Goal: Task Accomplishment & Management: Manage account settings

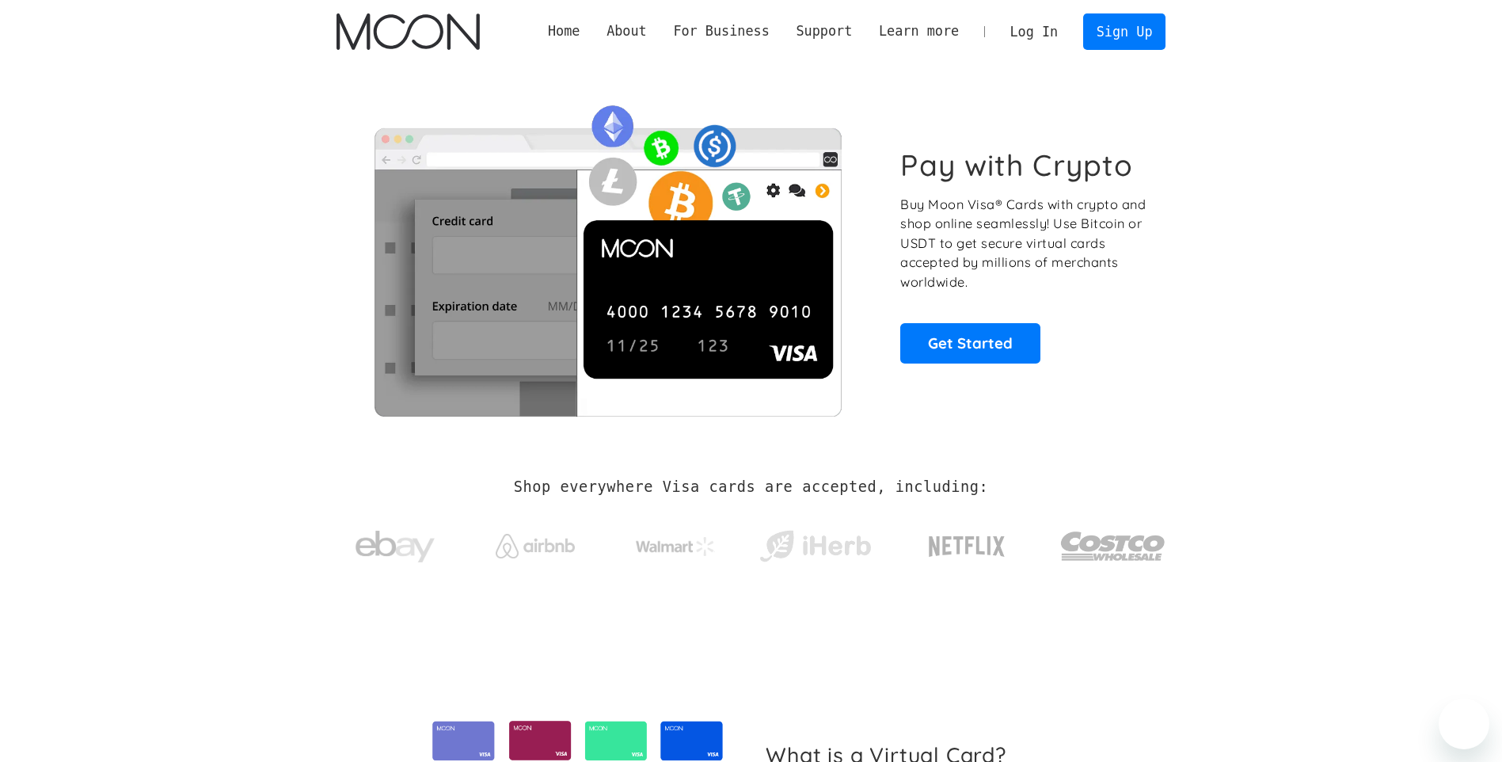
click at [1065, 19] on link "Log In" at bounding box center [1034, 31] width 74 height 35
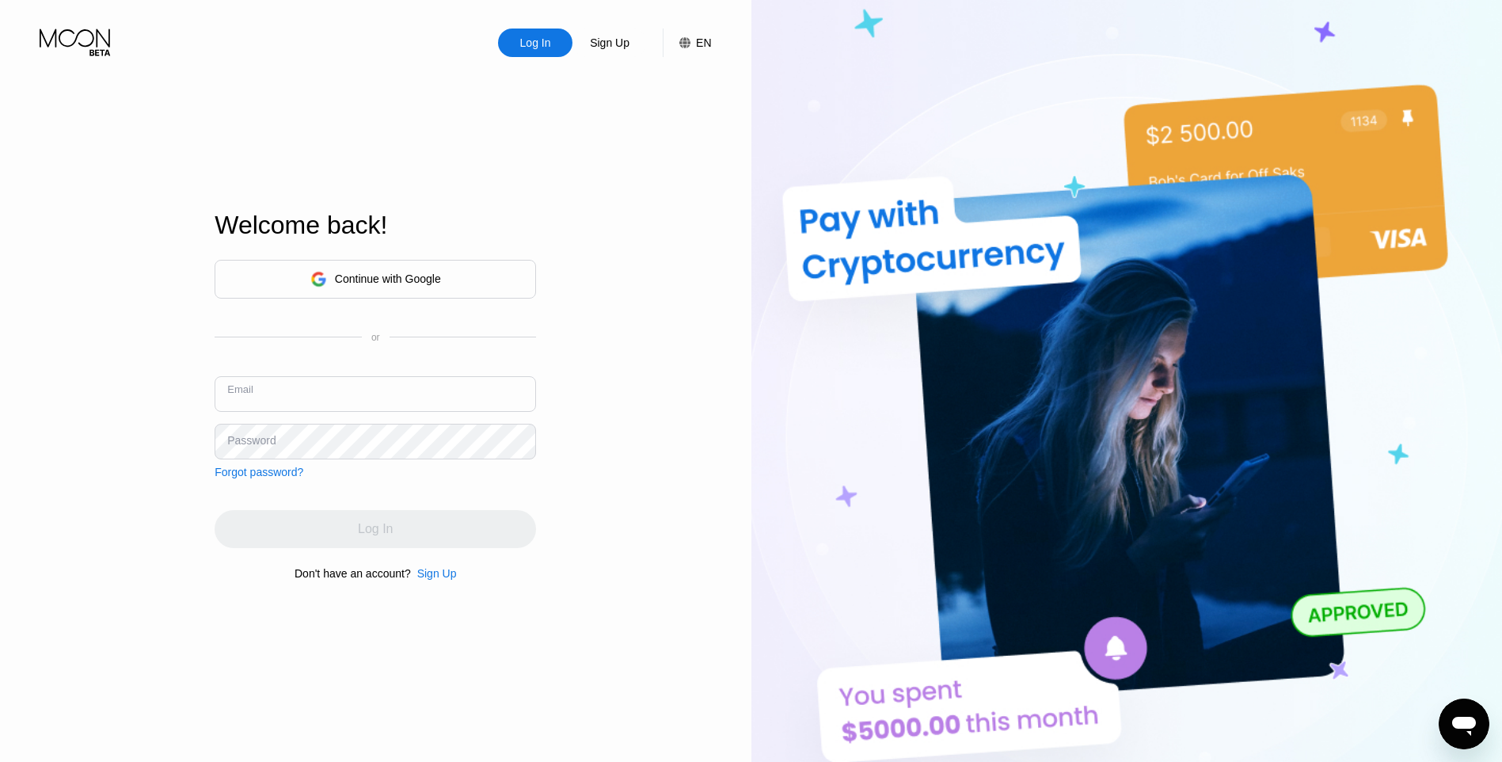
click at [458, 385] on input "text" at bounding box center [376, 394] width 322 height 36
type input "[EMAIL_ADDRESS][DOMAIN_NAME]"
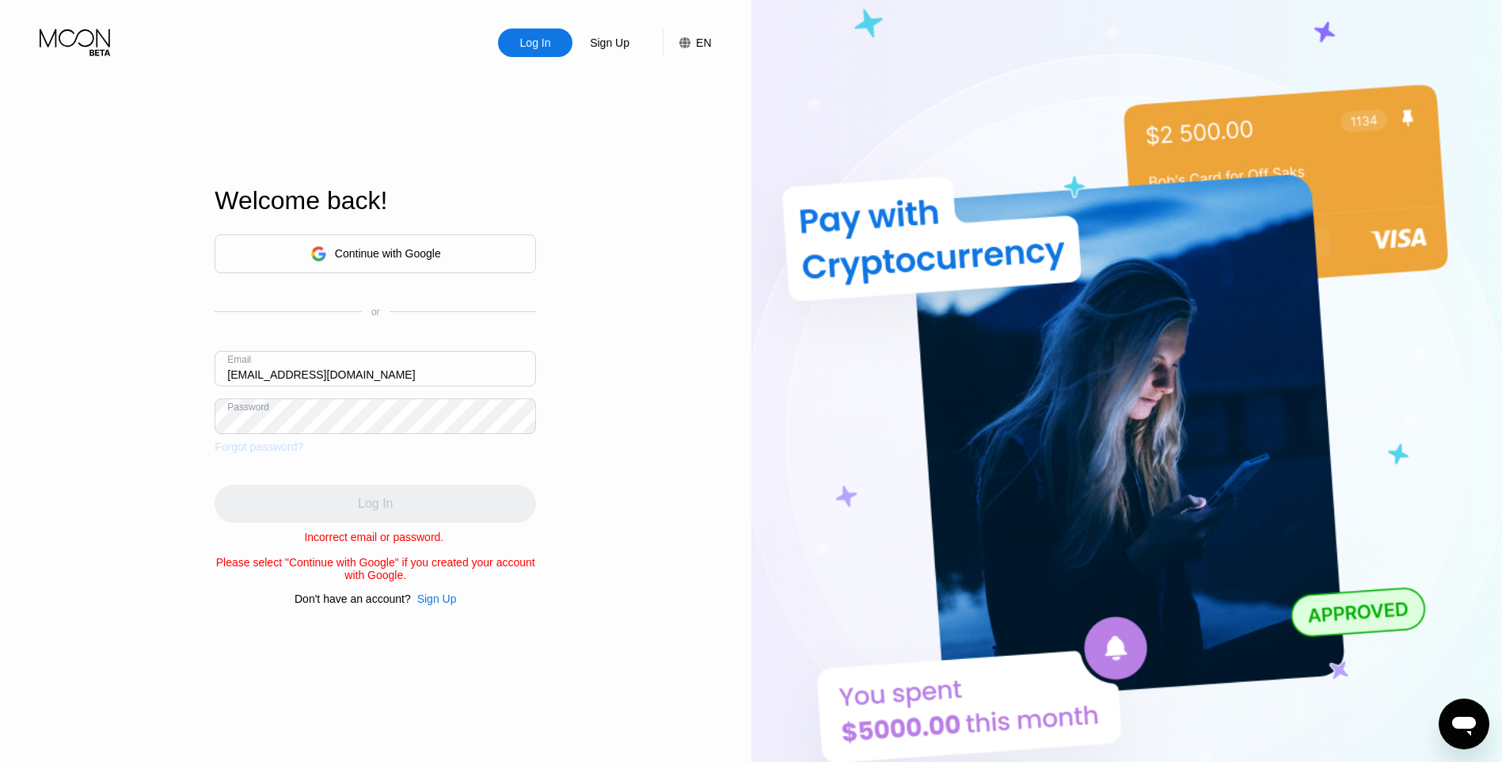
click at [272, 447] on div "Forgot password?" at bounding box center [259, 446] width 89 height 13
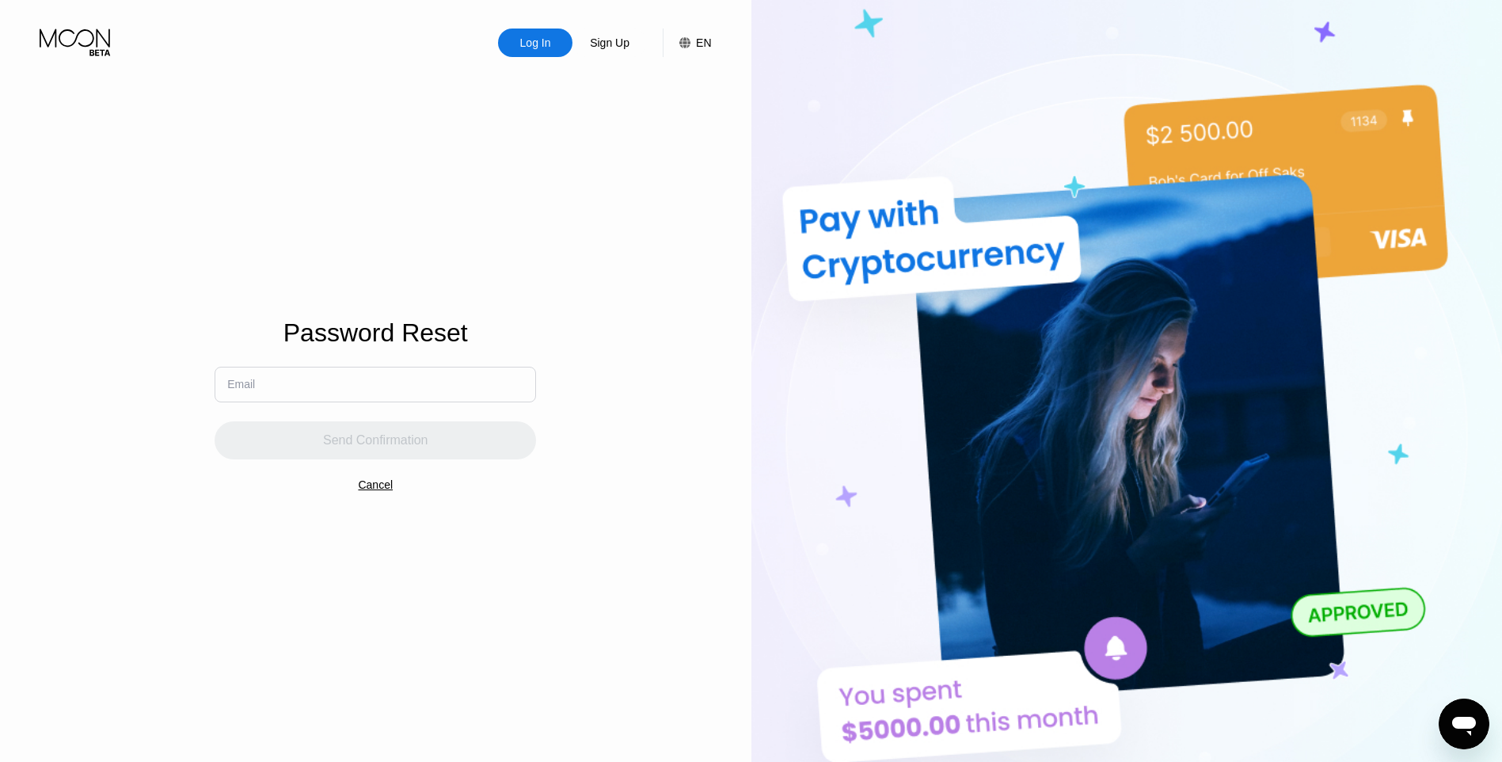
click at [304, 390] on input "text" at bounding box center [376, 385] width 322 height 36
type input "[EMAIL_ADDRESS][DOMAIN_NAME]"
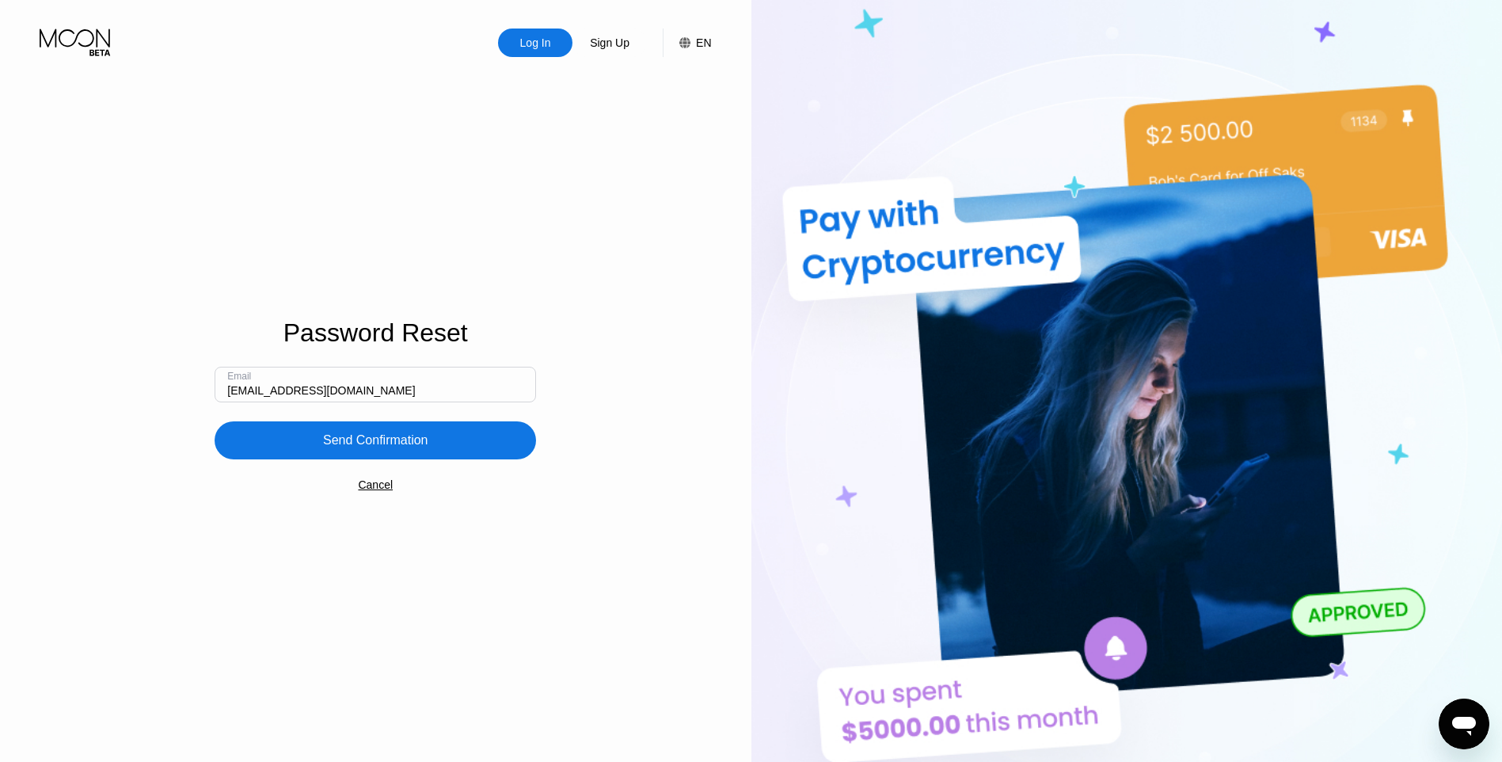
click at [308, 438] on div "Send Confirmation" at bounding box center [376, 440] width 322 height 38
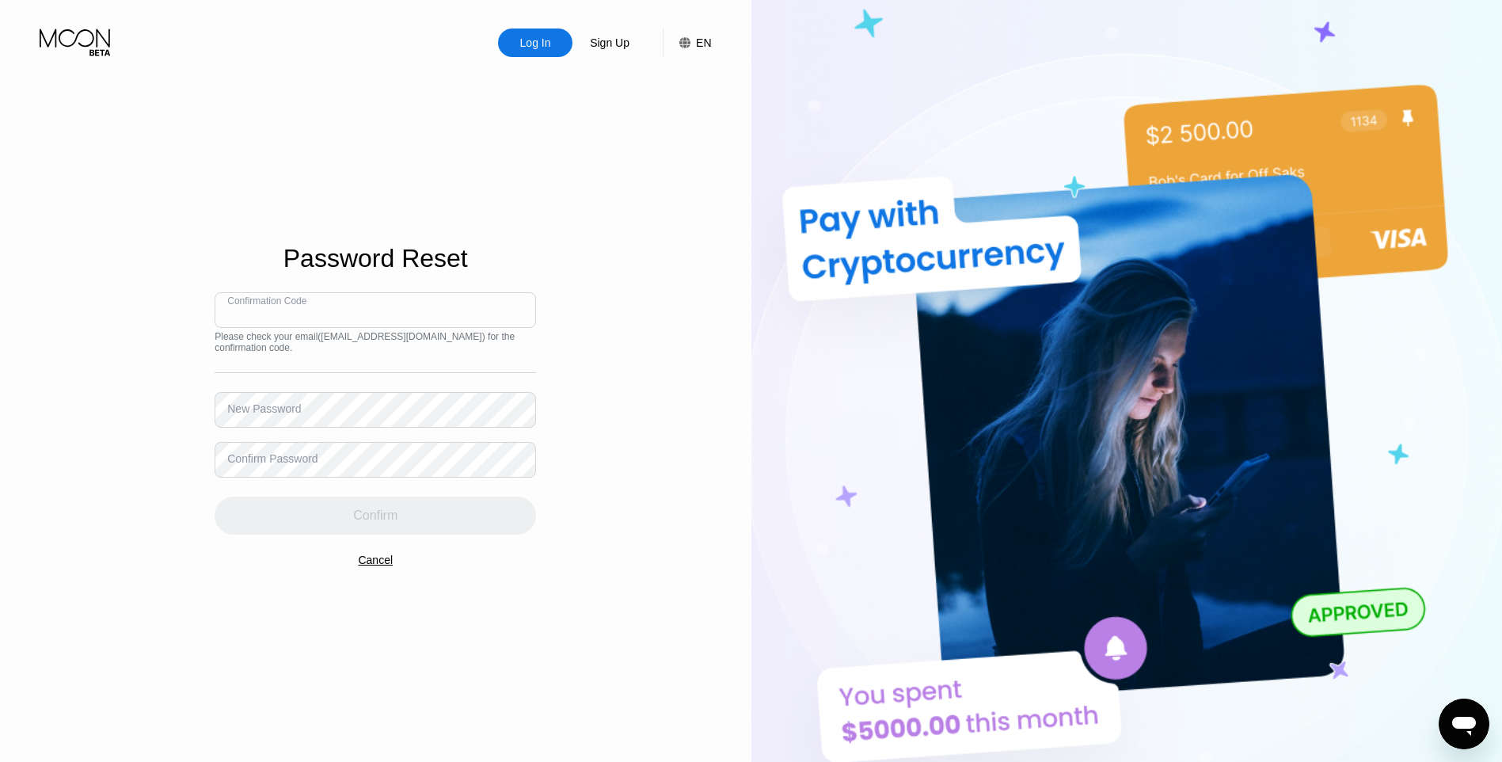
click at [409, 298] on input at bounding box center [376, 310] width 322 height 36
paste input "872167"
type input "872167"
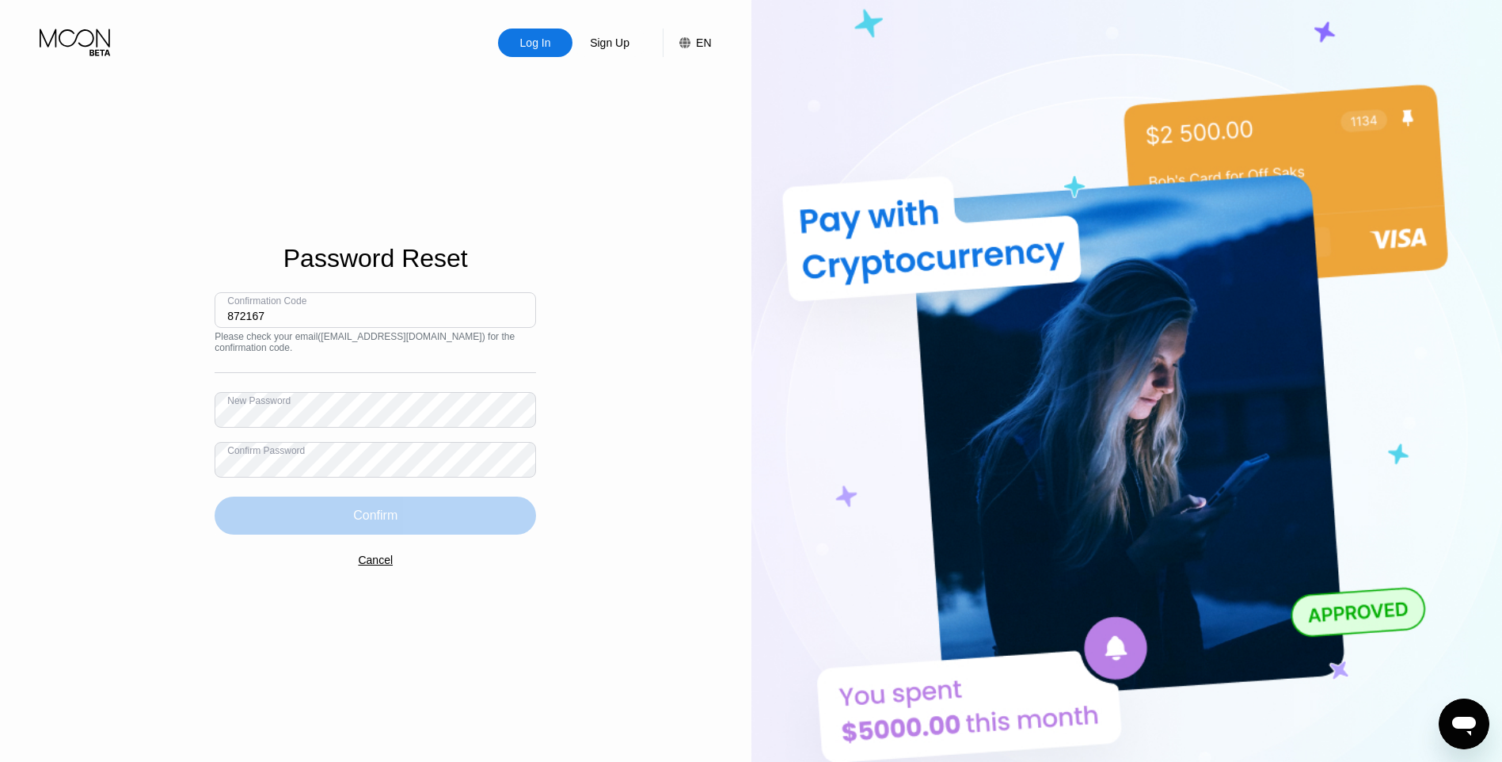
click at [493, 524] on div "Confirm" at bounding box center [376, 516] width 322 height 38
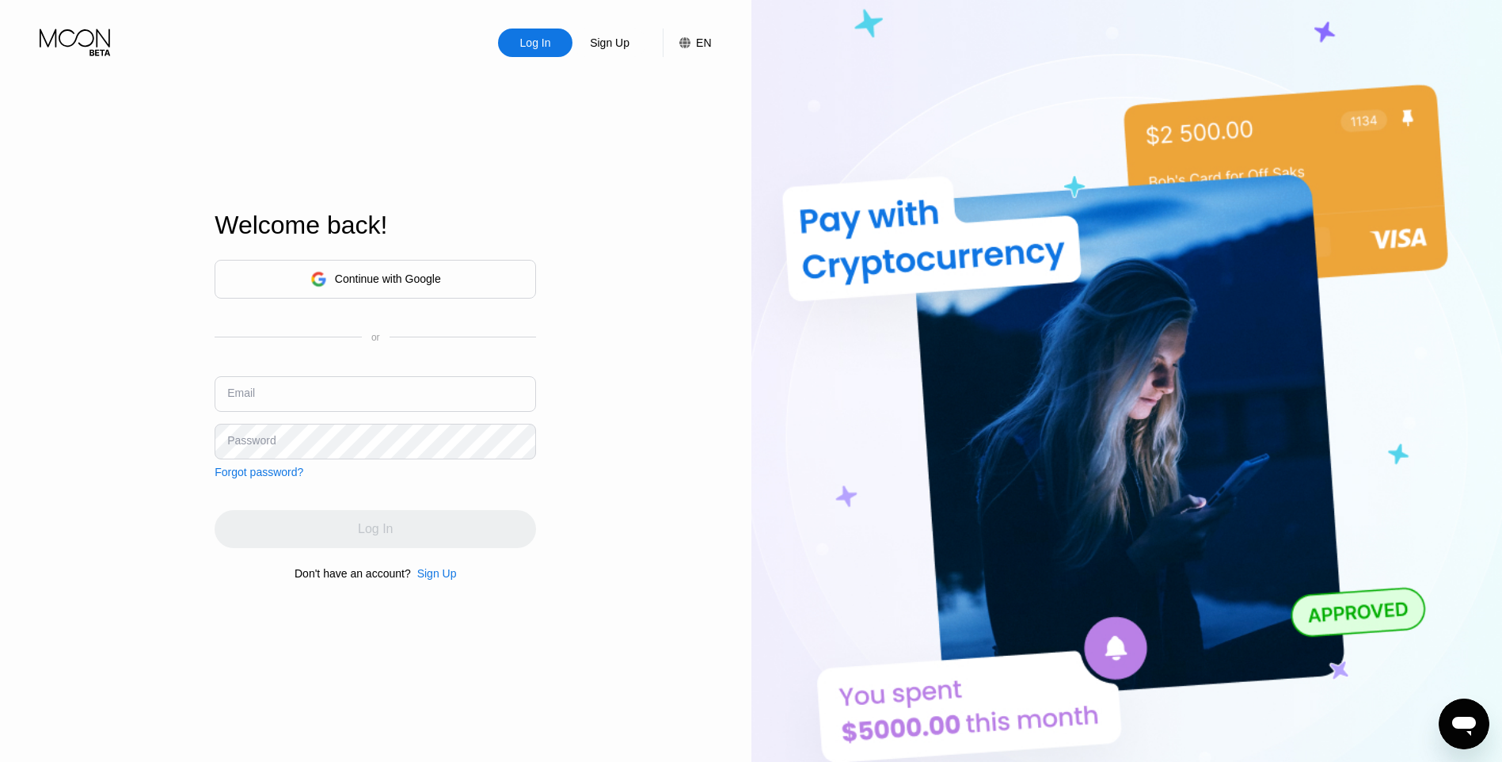
drag, startPoint x: 466, startPoint y: 406, endPoint x: 469, endPoint y: 398, distance: 8.3
click at [469, 398] on input "text" at bounding box center [376, 394] width 322 height 36
type input "[EMAIL_ADDRESS][DOMAIN_NAME]"
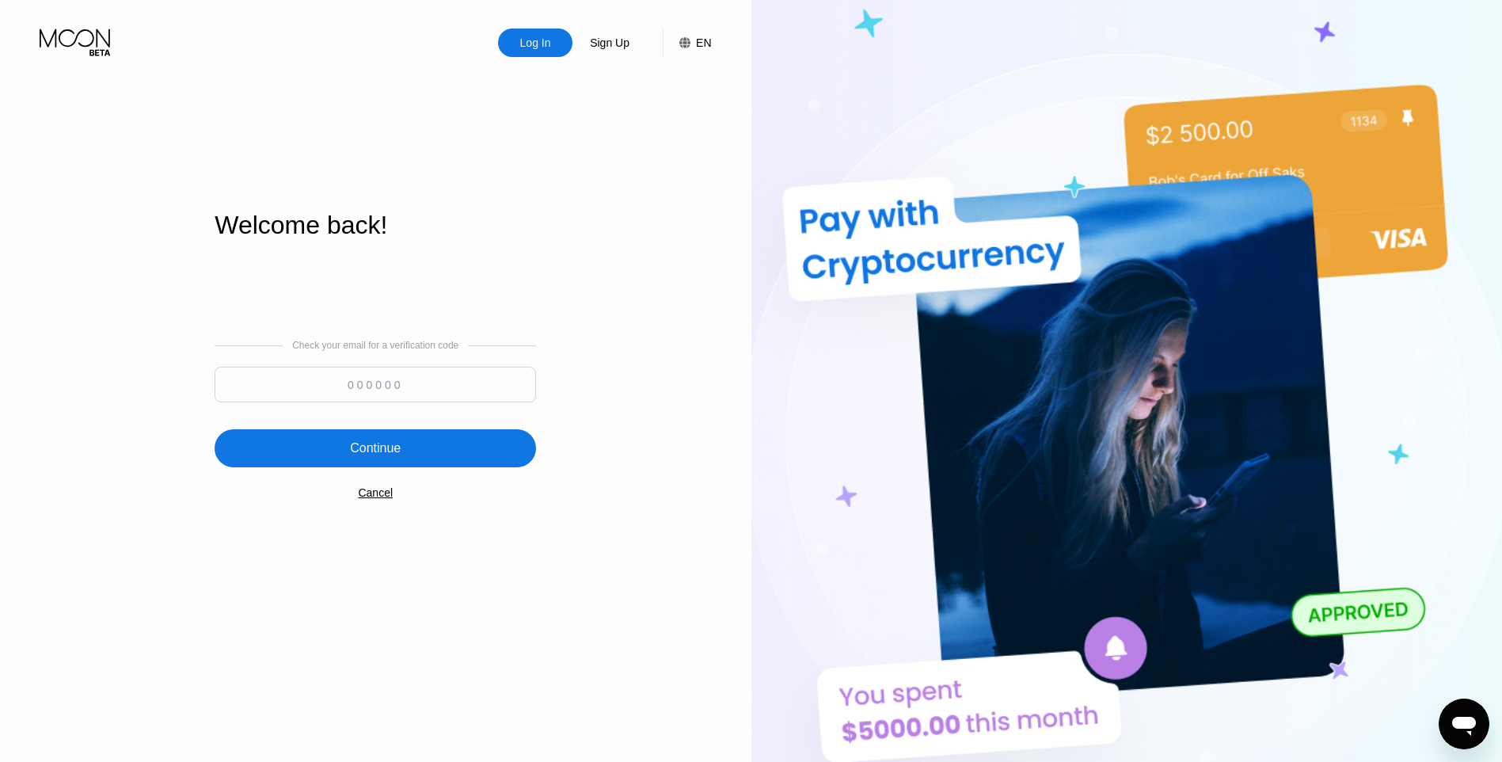
click at [470, 380] on input at bounding box center [376, 385] width 322 height 36
type input "700662"
click at [449, 451] on div "Continue" at bounding box center [376, 448] width 322 height 38
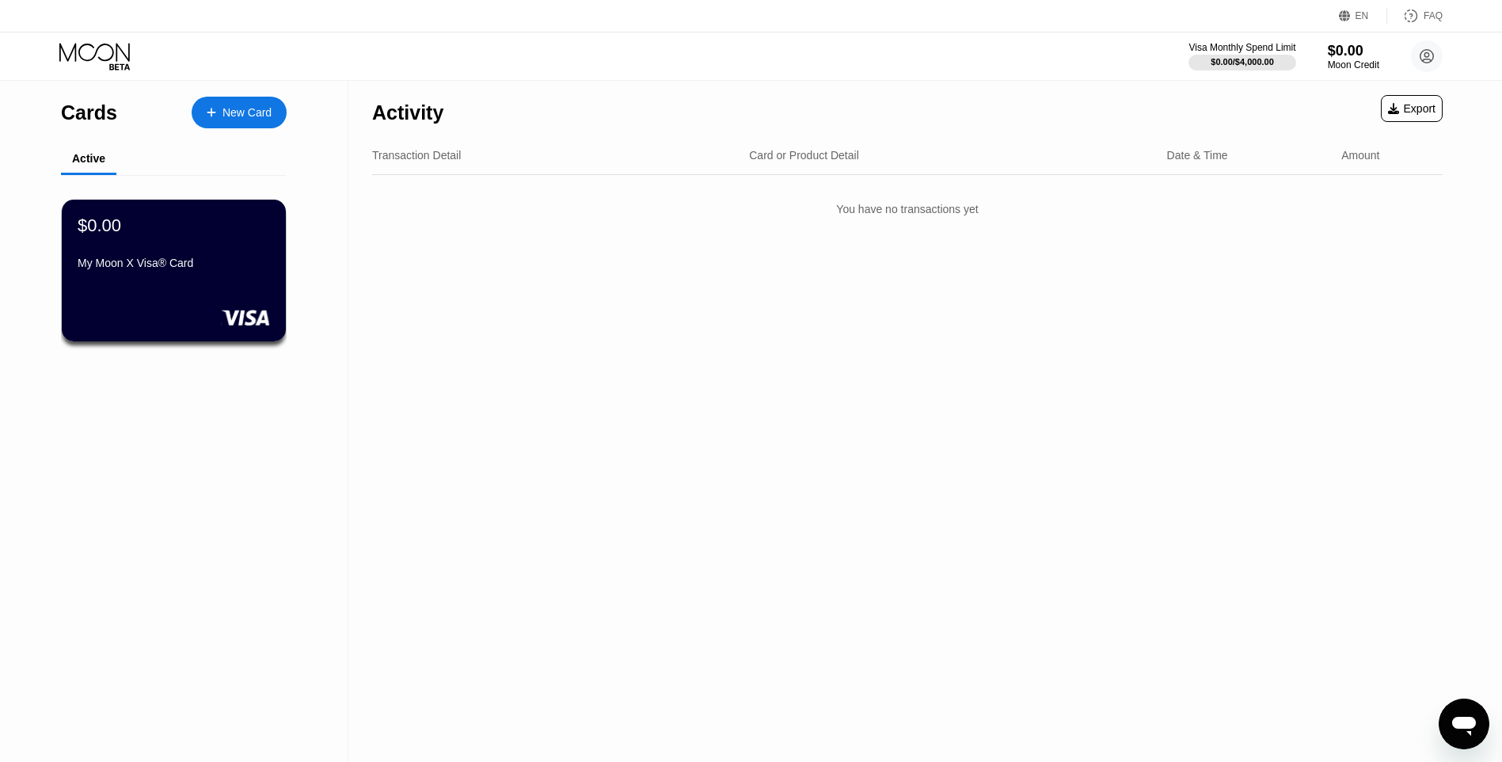
click at [213, 269] on div "My Moon X Visa® Card" at bounding box center [174, 263] width 192 height 13
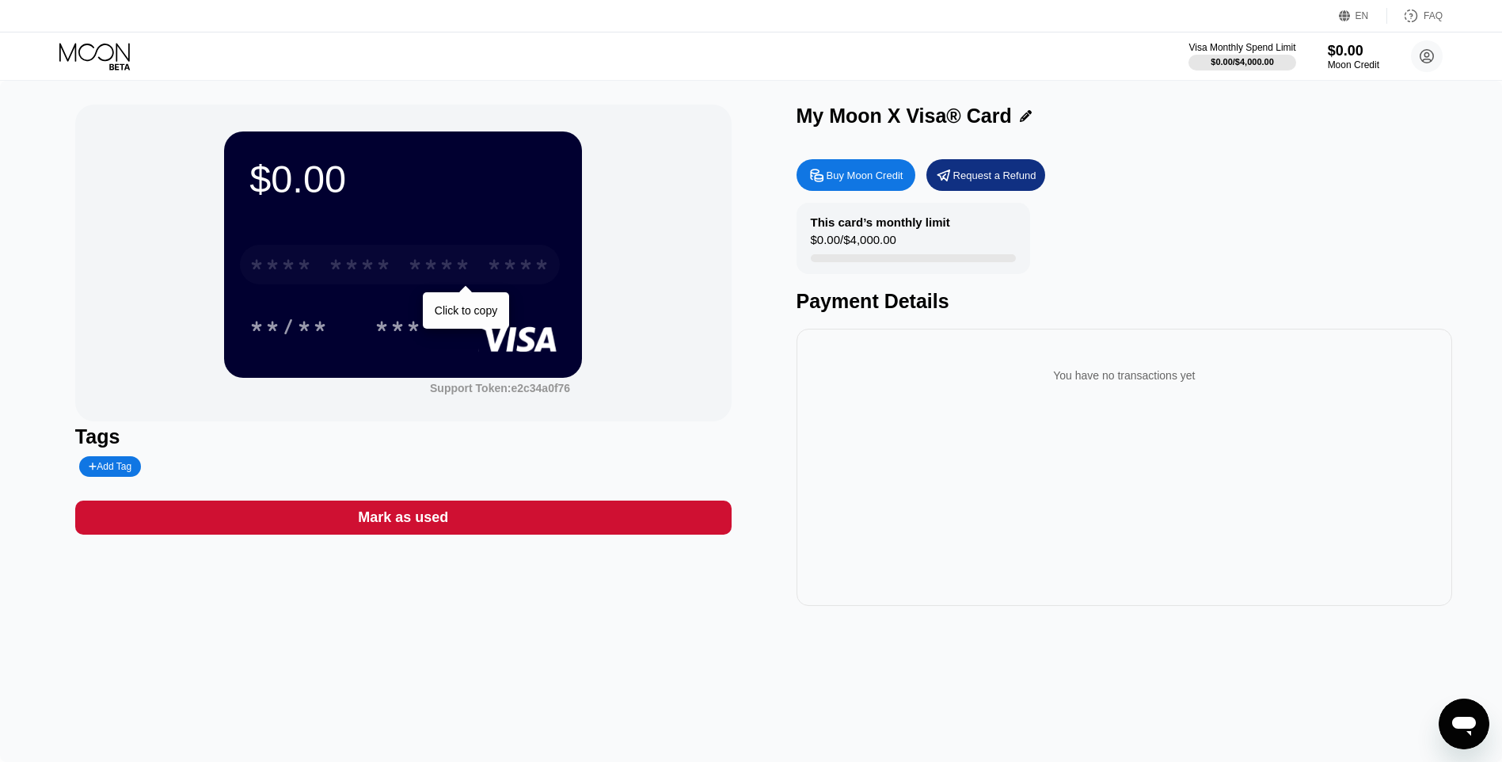
click at [348, 248] on div "* * * * * * * * * * * * ****" at bounding box center [400, 265] width 320 height 40
click at [504, 255] on div "**** **** **** ****" at bounding box center [400, 265] width 320 height 40
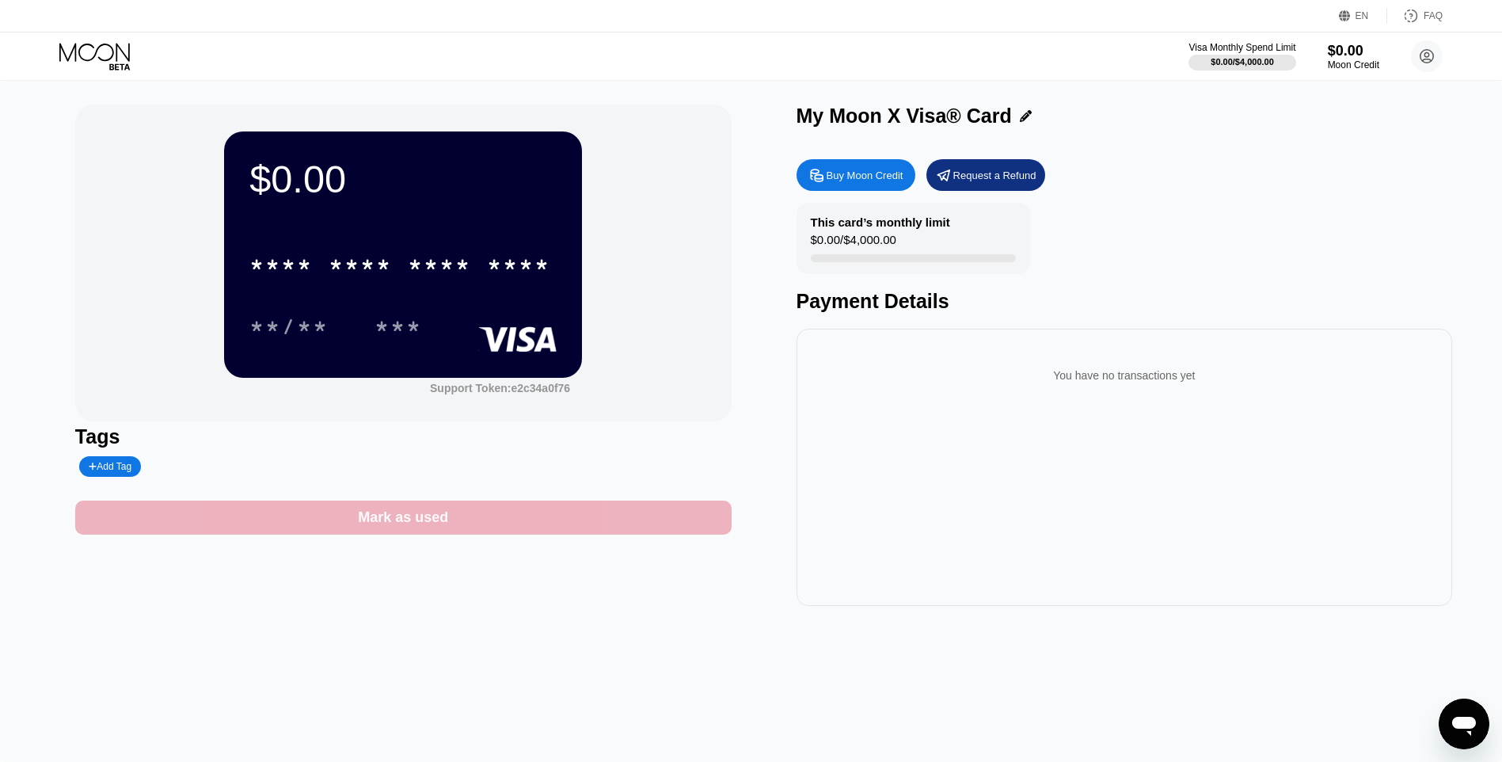
click at [552, 534] on div "Mark as used" at bounding box center [403, 518] width 657 height 34
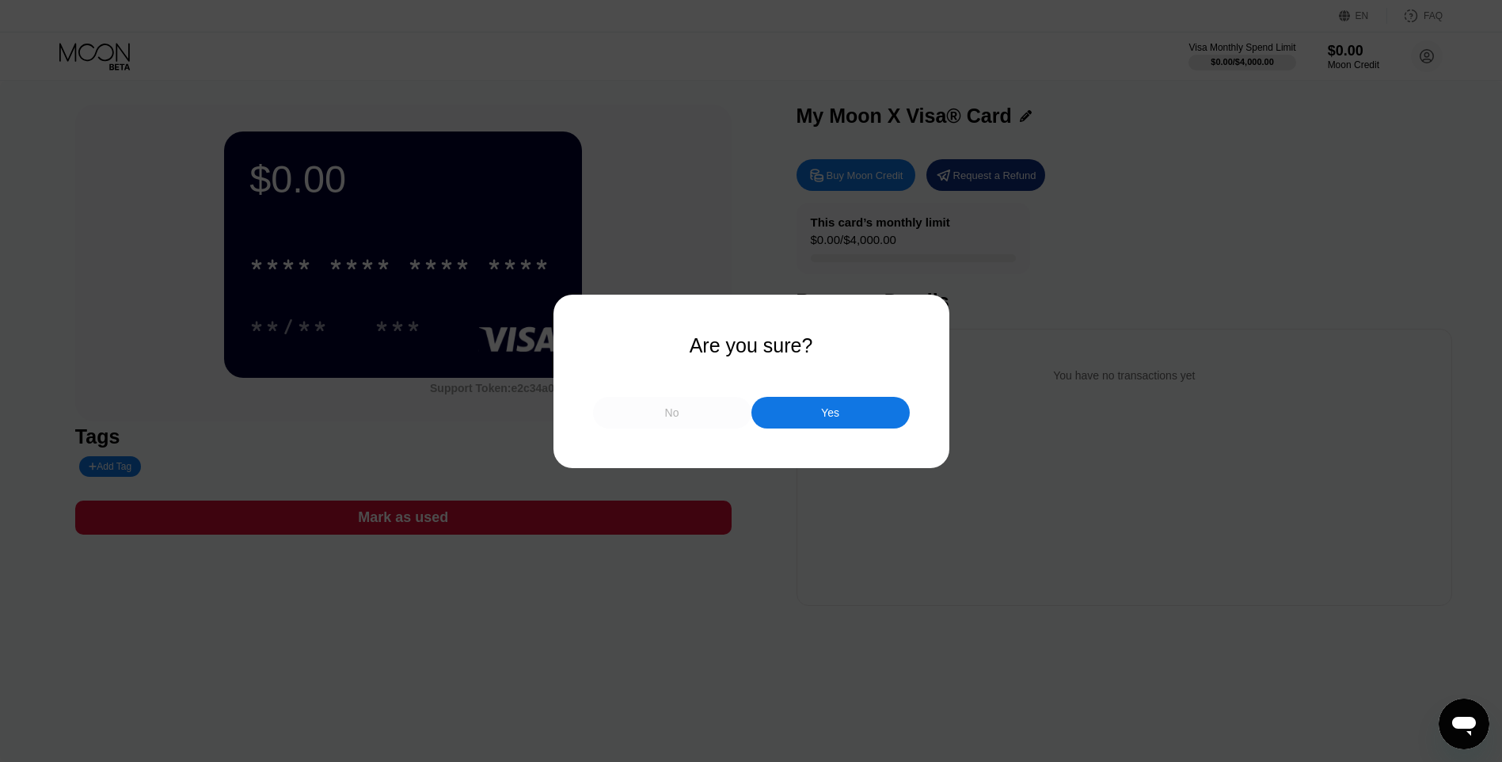
click at [697, 409] on div "No" at bounding box center [672, 413] width 158 height 32
